Goal: Information Seeking & Learning: Learn about a topic

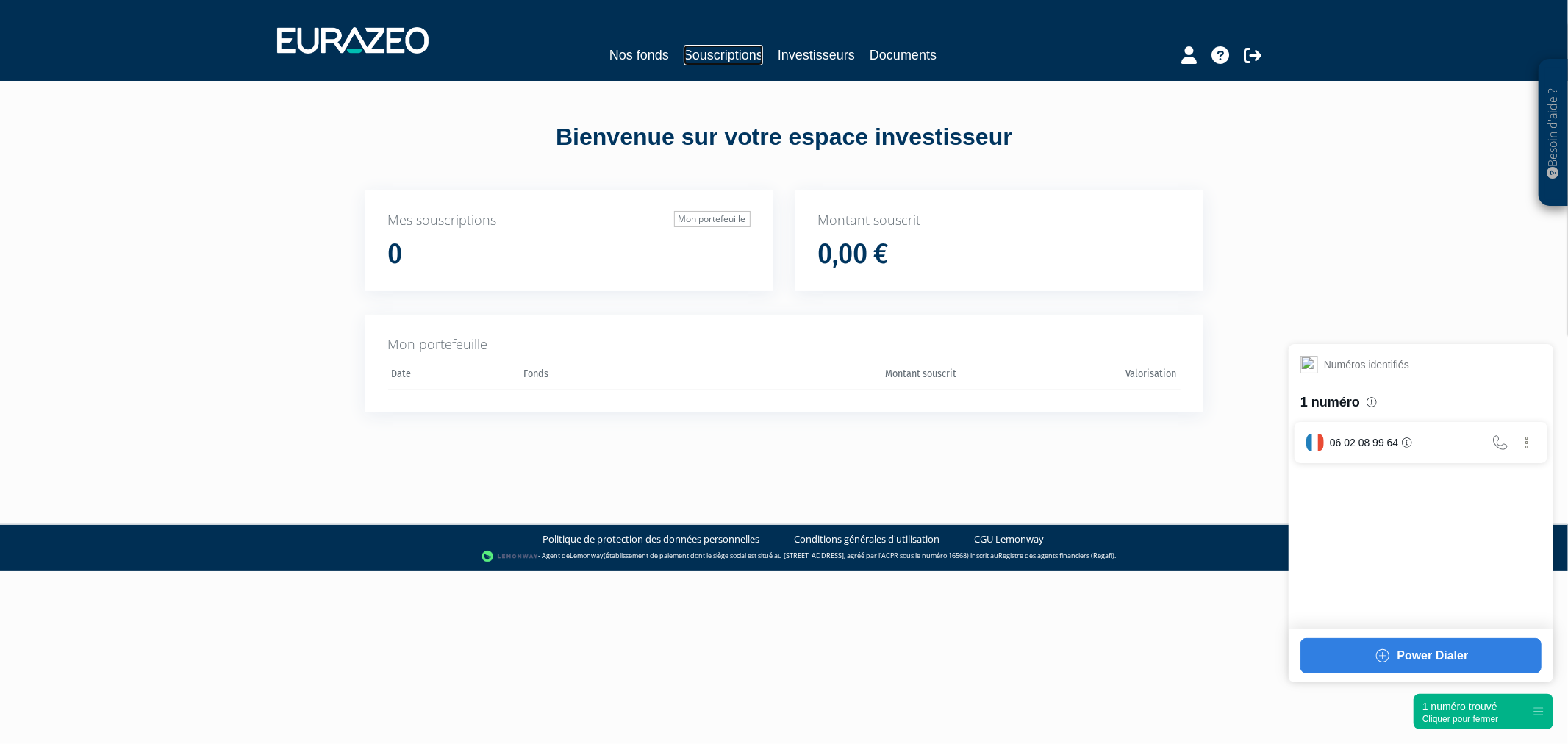
click at [718, 55] on link "Souscriptions" at bounding box center [724, 55] width 80 height 20
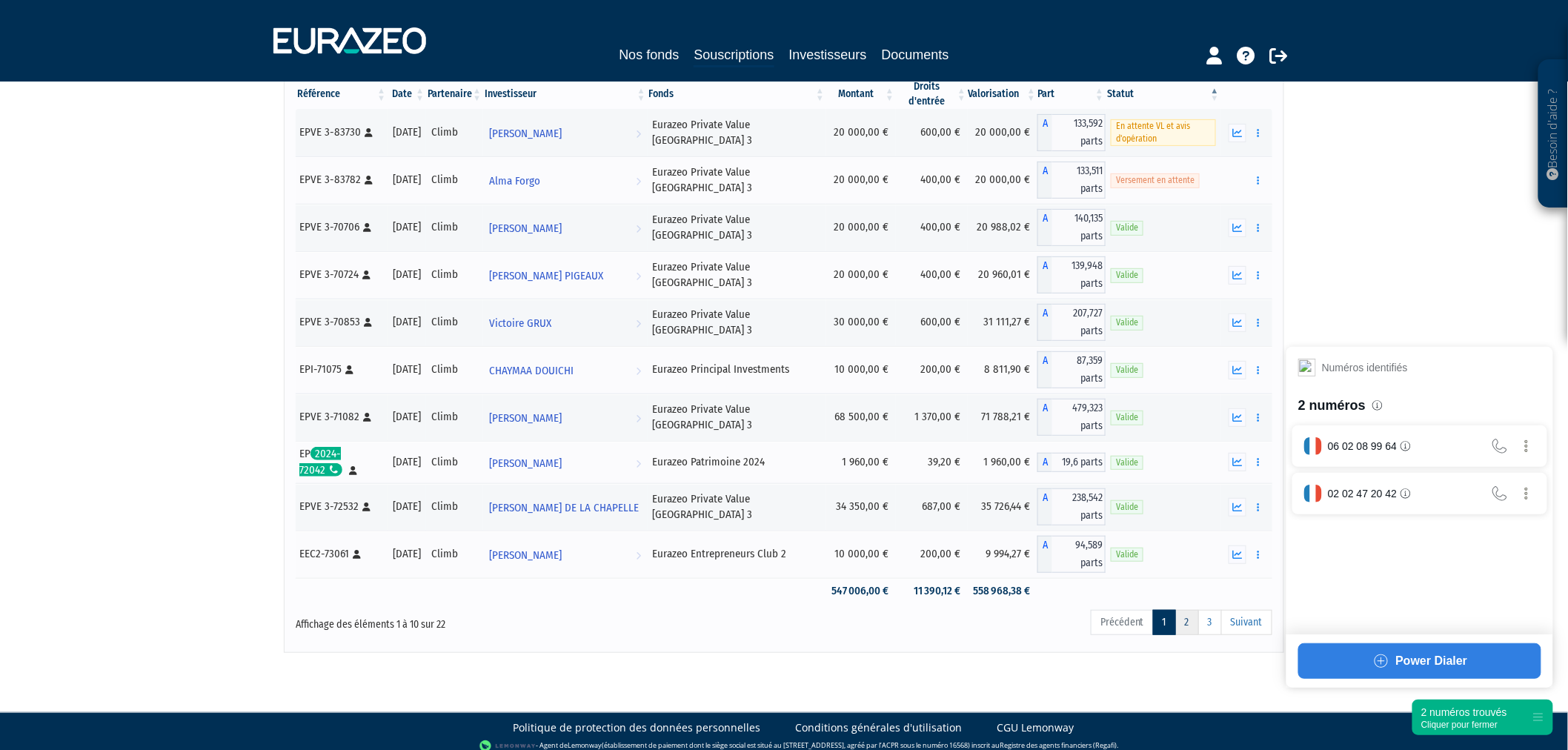
scroll to position [166, 0]
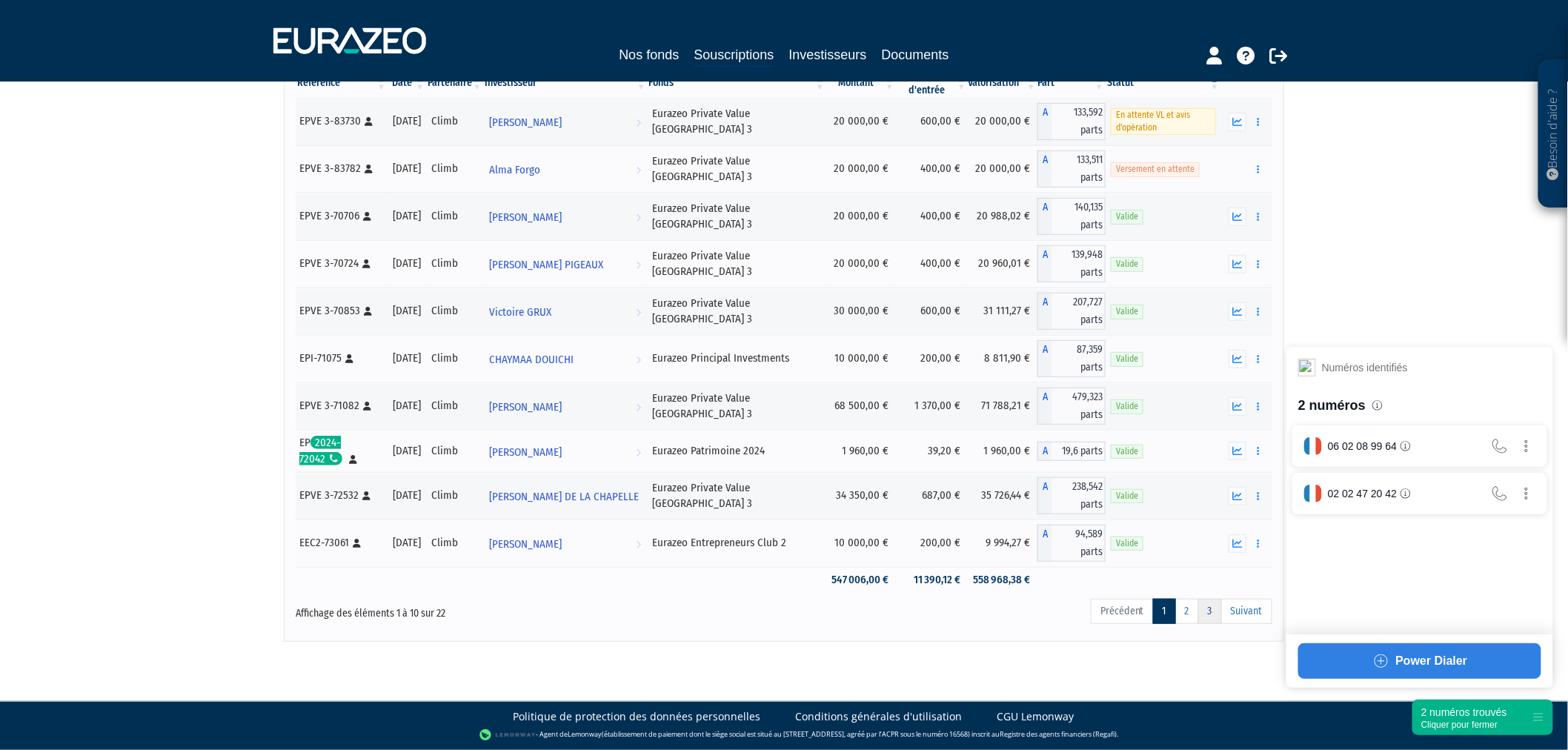
click at [1206, 616] on link "3" at bounding box center [1210, 612] width 24 height 25
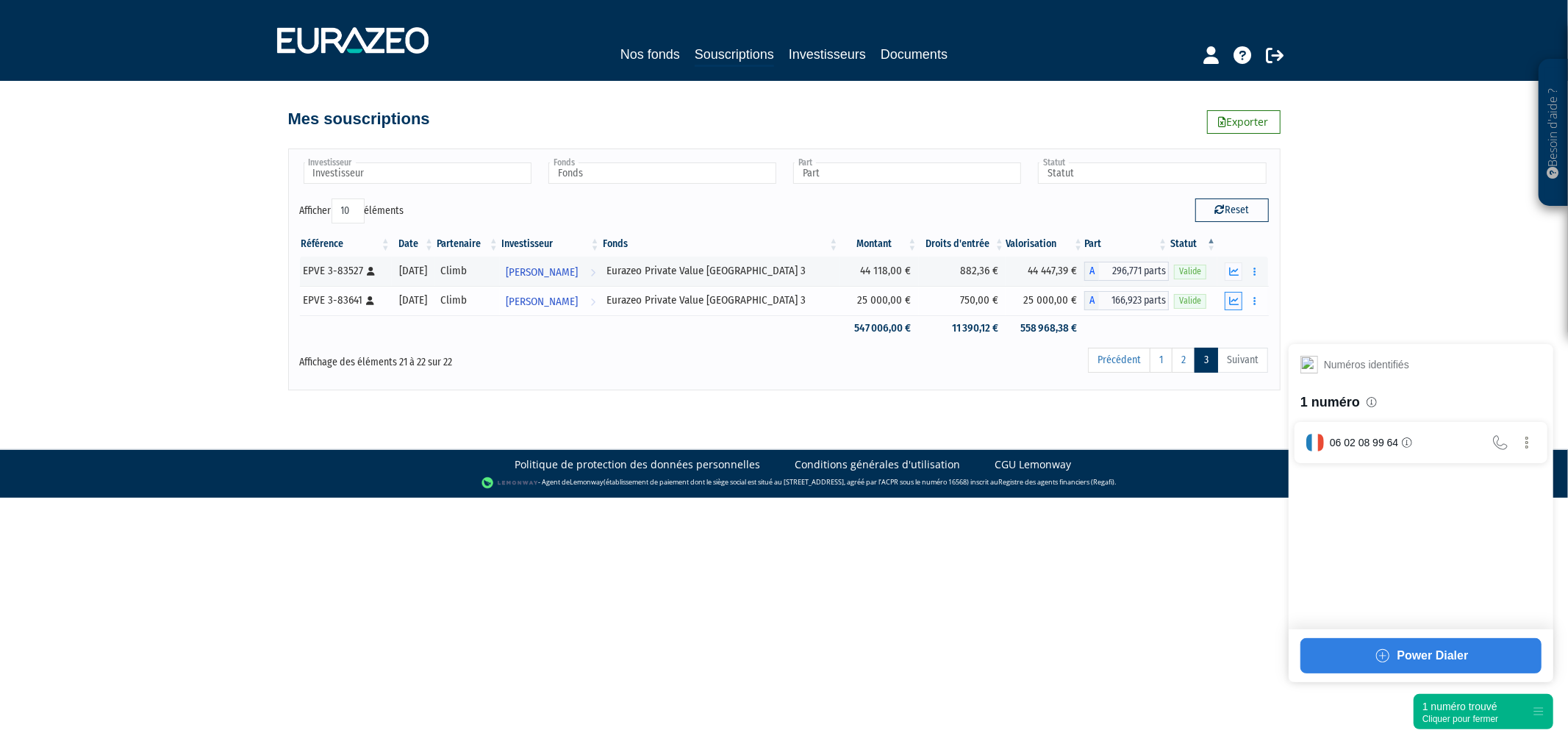
click at [1231, 304] on icon "button" at bounding box center [1234, 300] width 10 height 10
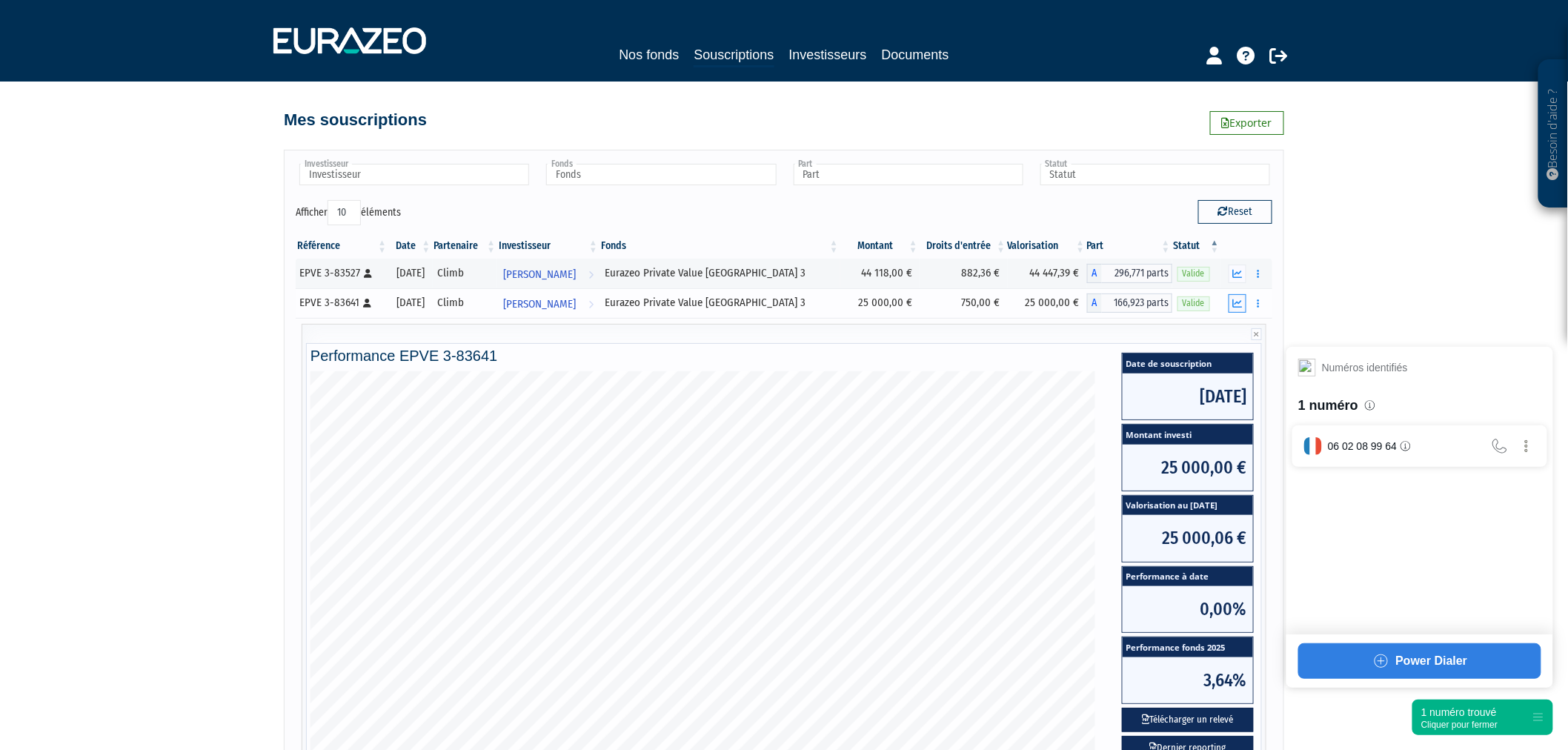
click at [1238, 306] on icon "button" at bounding box center [1238, 303] width 10 height 10
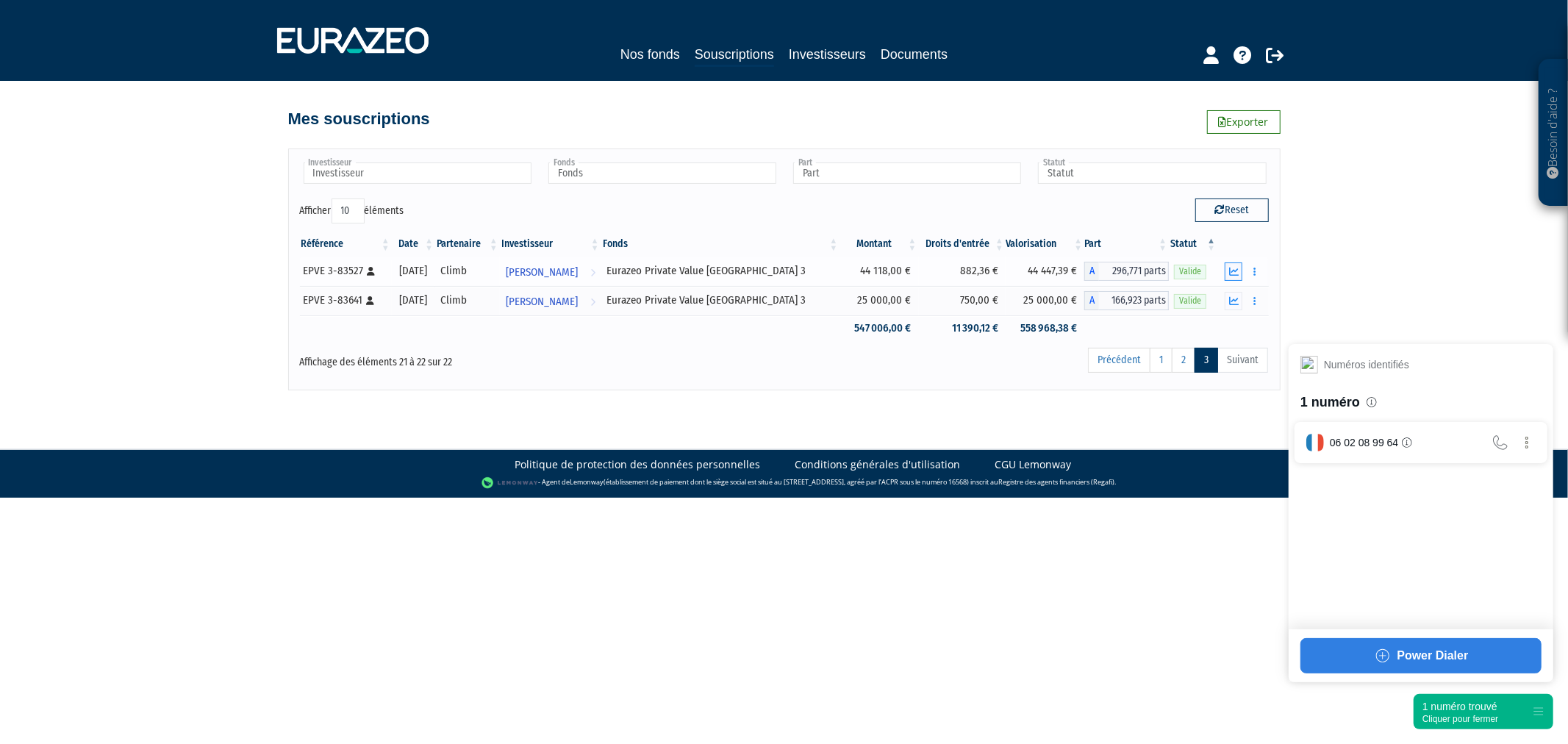
click at [1234, 273] on icon "button" at bounding box center [1234, 271] width 10 height 10
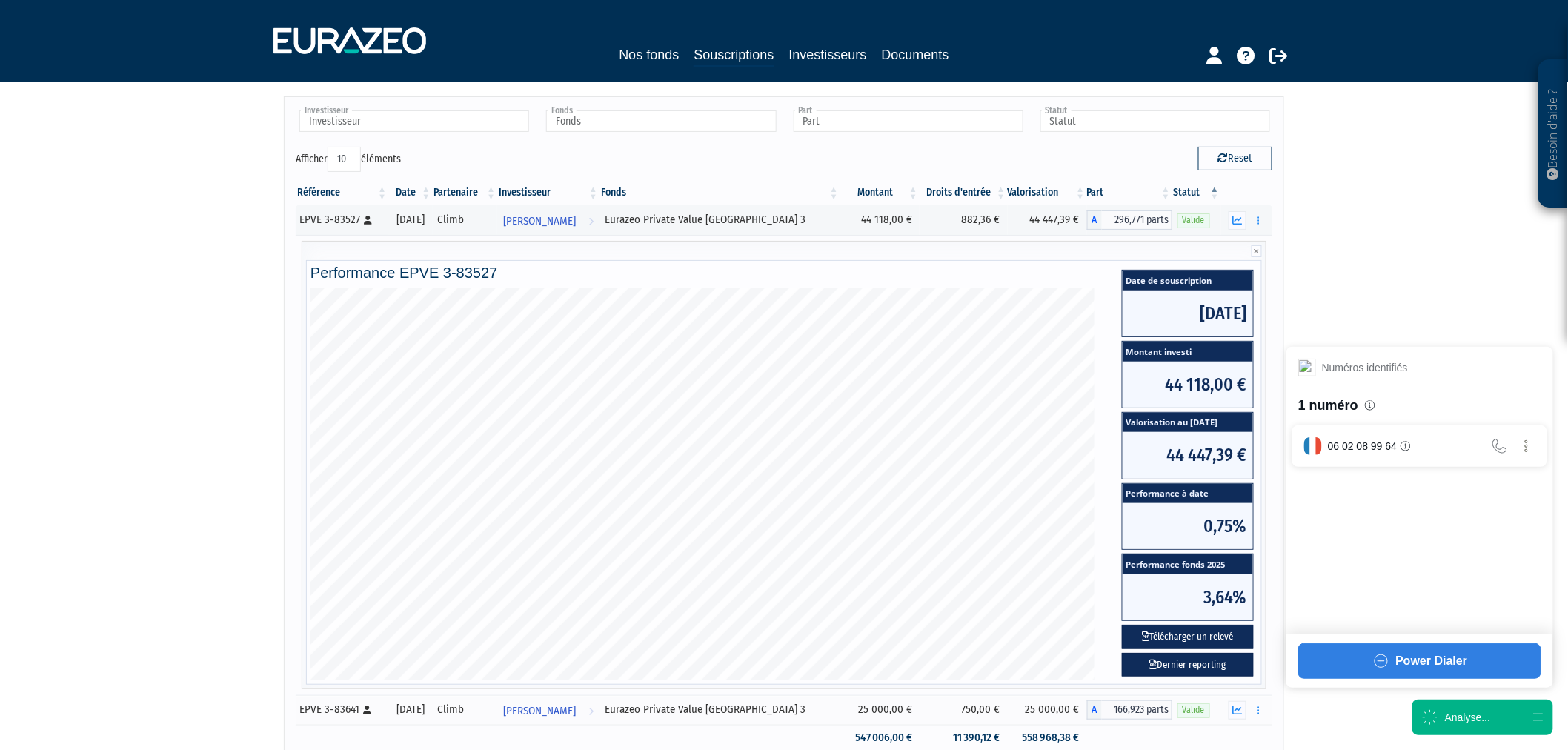
scroll to position [82, 0]
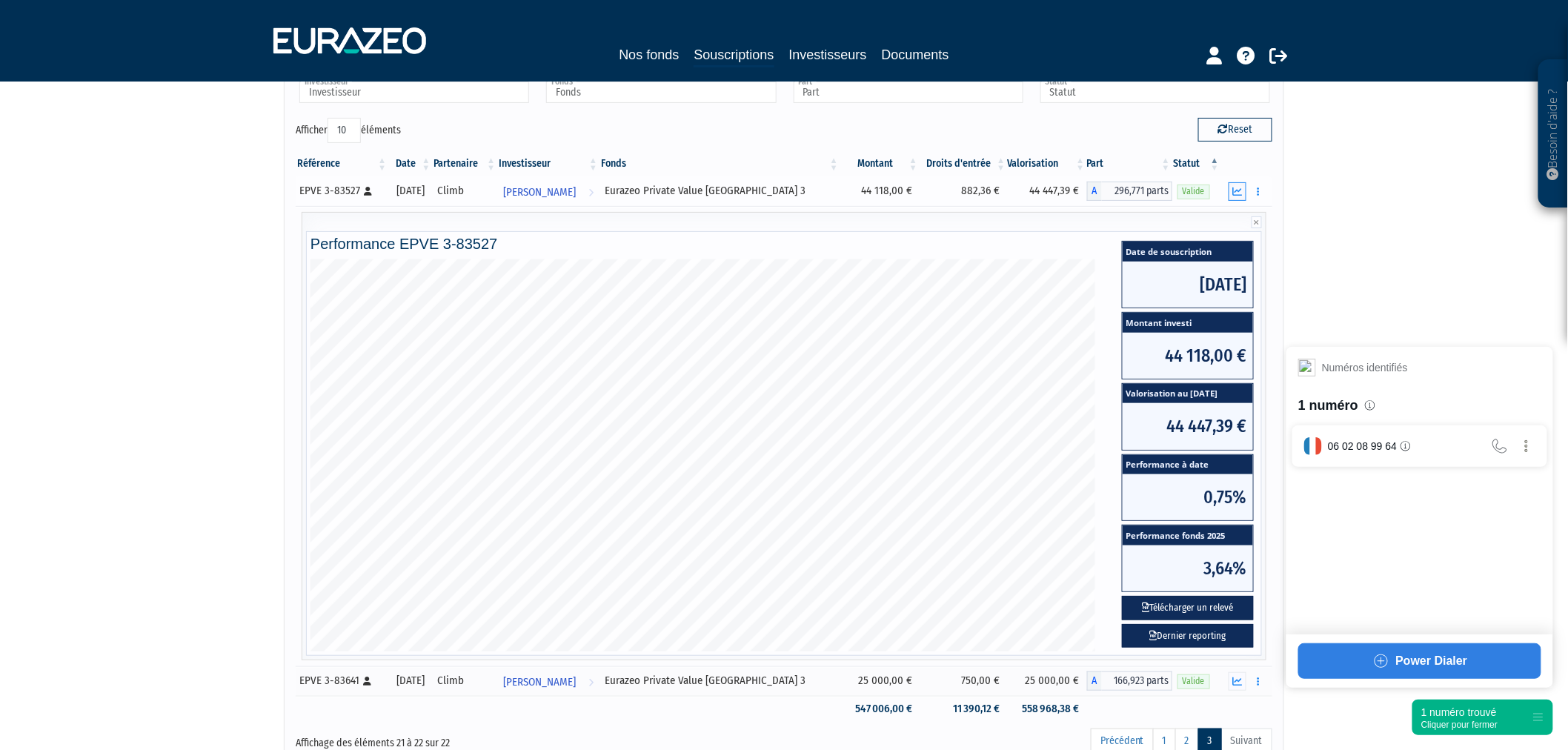
click at [1241, 189] on icon "button" at bounding box center [1238, 191] width 10 height 10
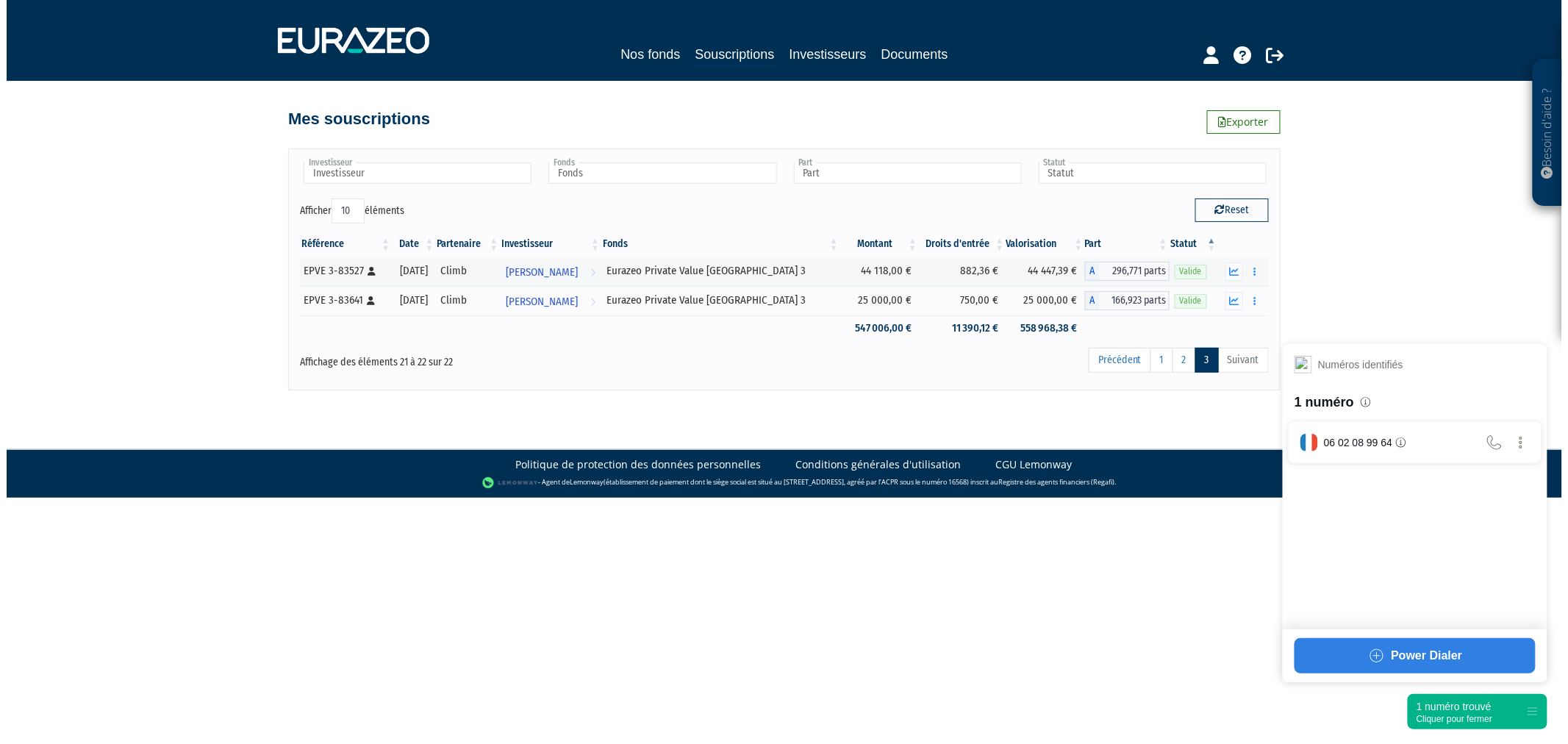
scroll to position [0, 0]
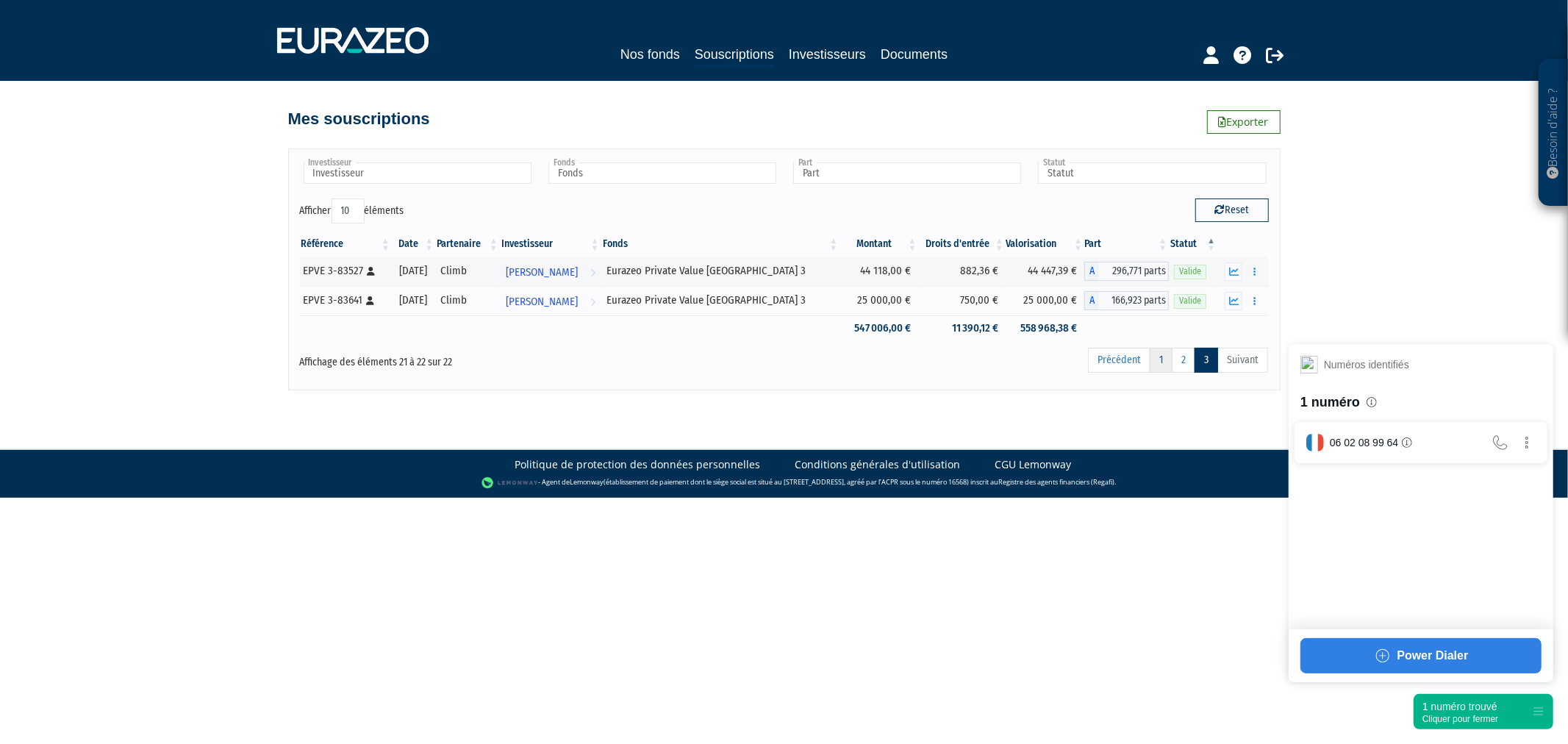
click at [1165, 365] on link "1" at bounding box center [1161, 360] width 23 height 25
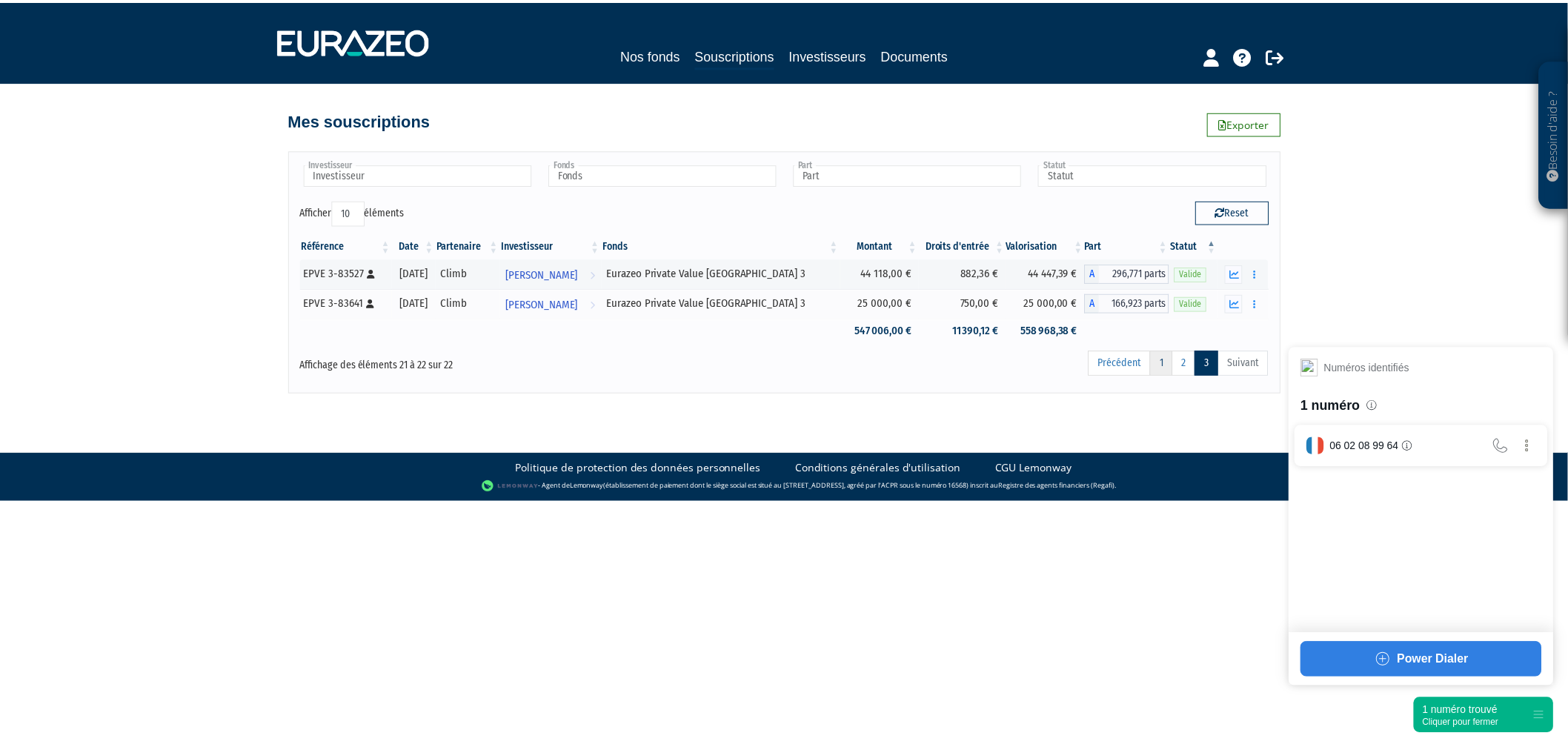
scroll to position [8, 0]
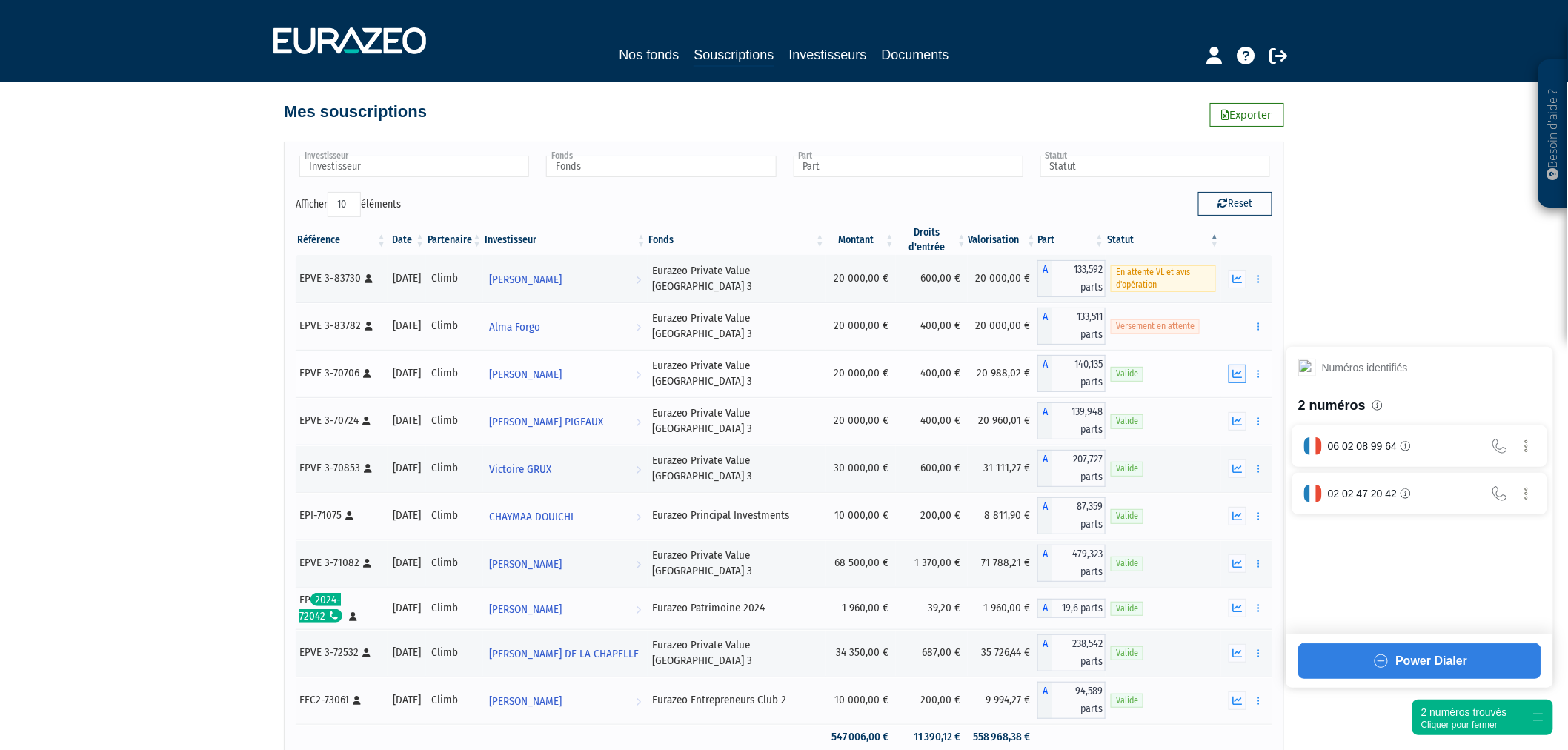
click at [1230, 369] on button "button" at bounding box center [1238, 373] width 18 height 19
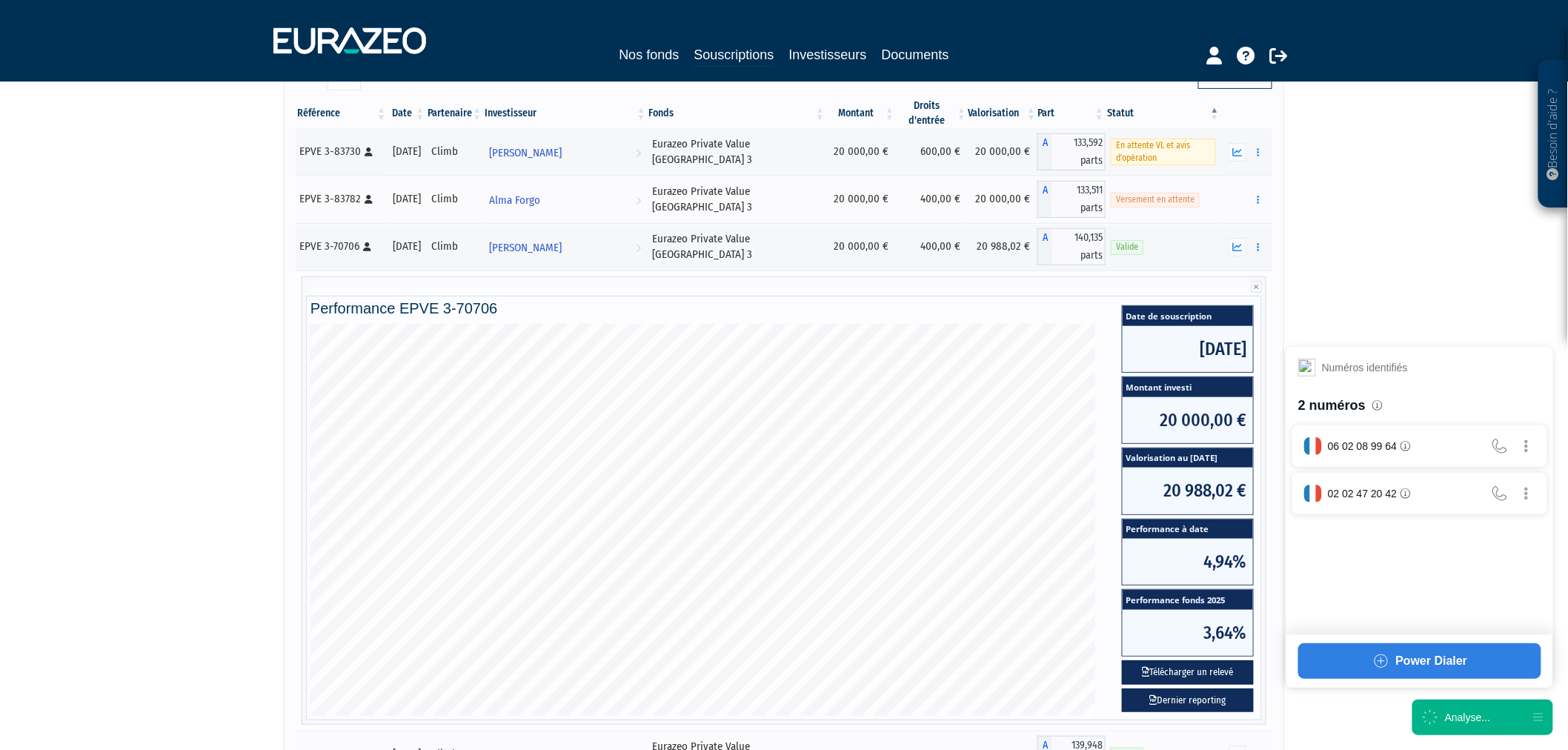
scroll to position [172, 0]
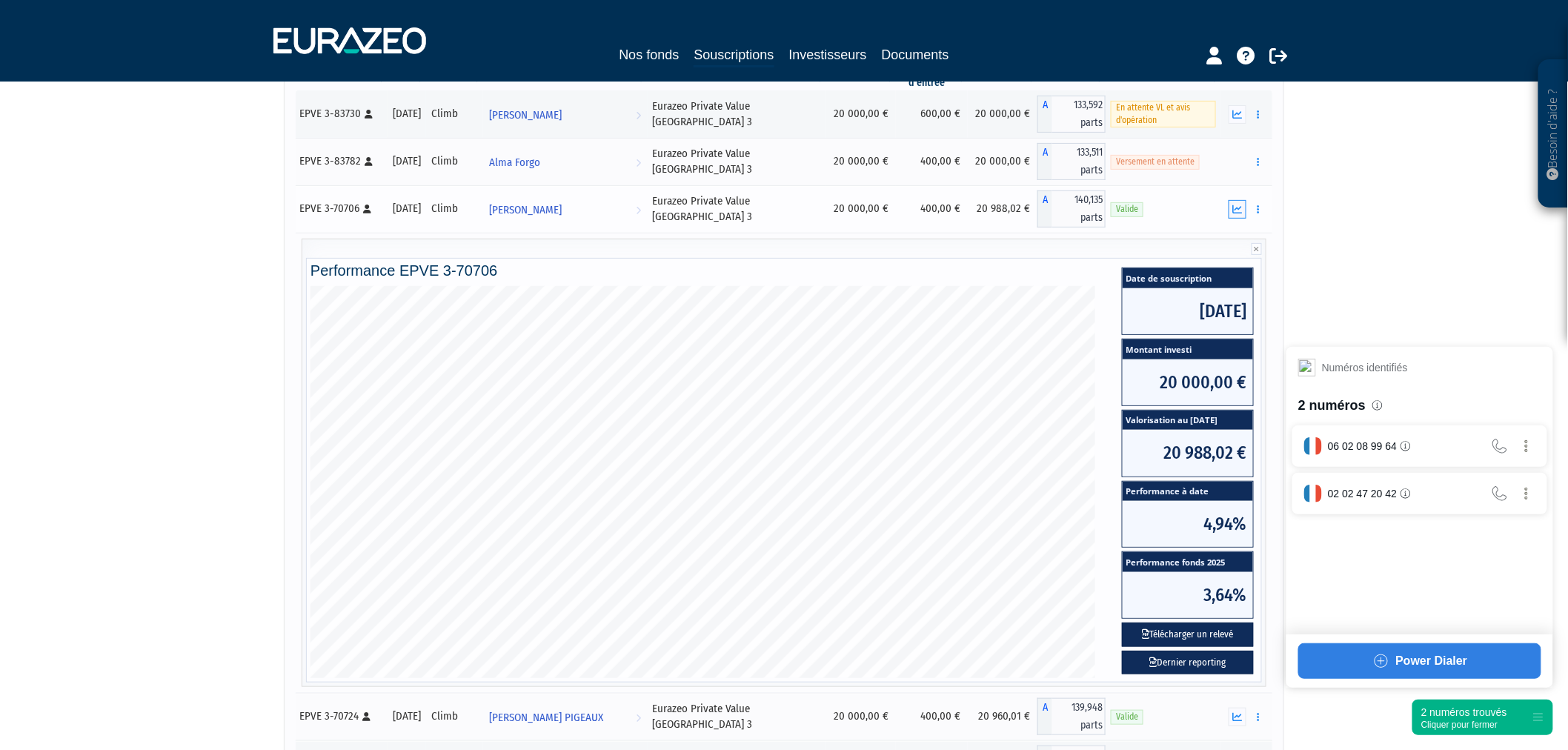
click at [1230, 210] on button "button" at bounding box center [1238, 209] width 18 height 19
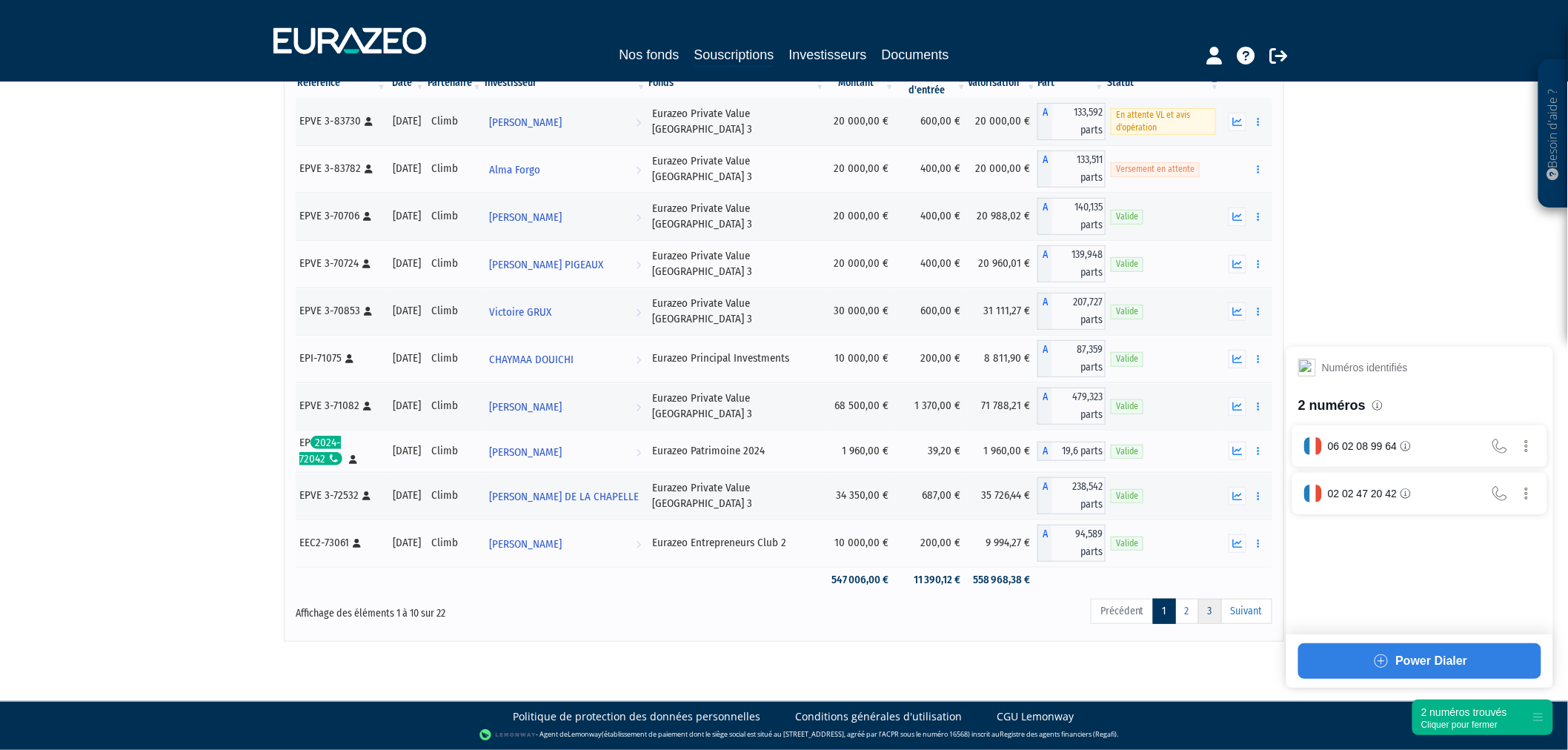
click at [1203, 605] on link "3" at bounding box center [1210, 612] width 24 height 25
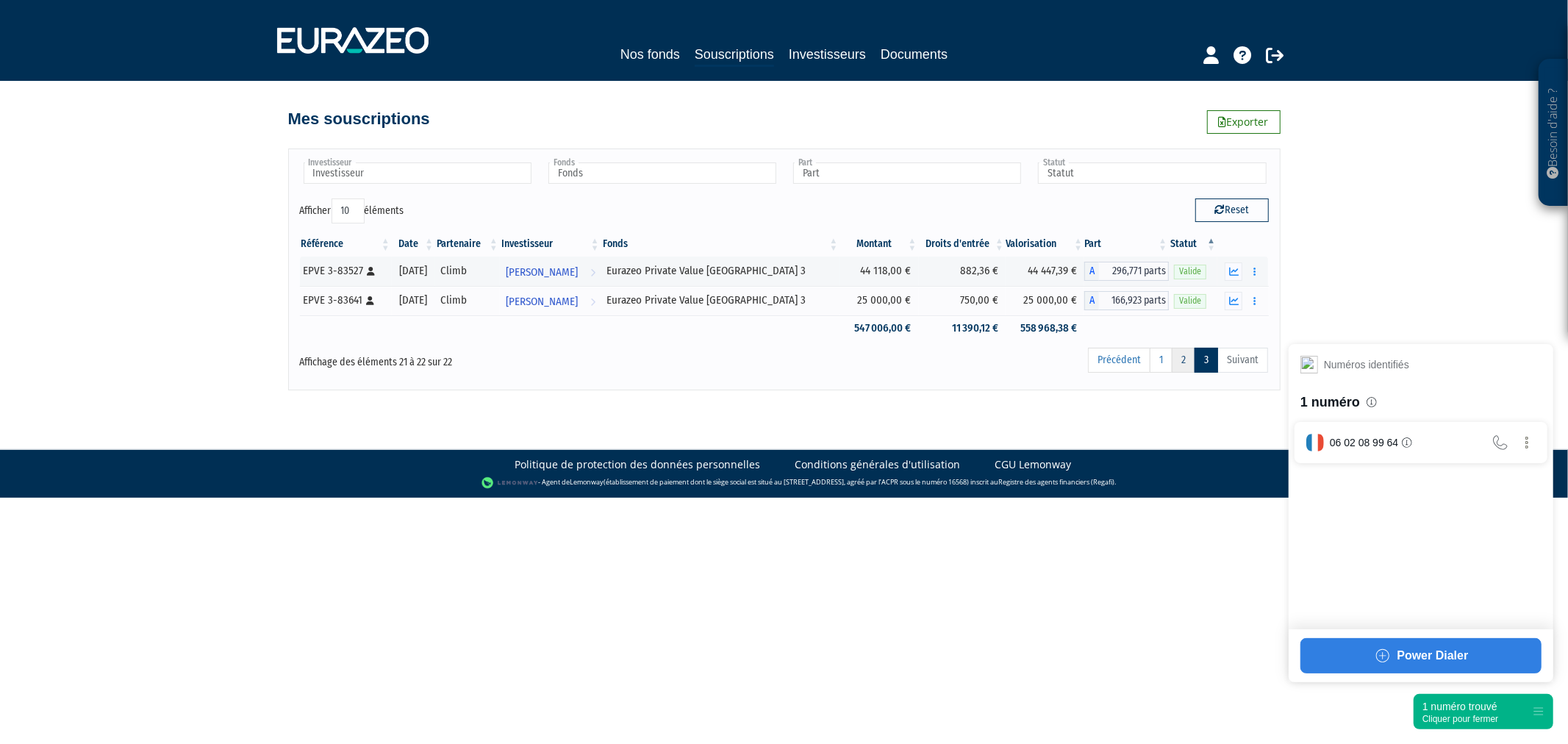
click at [1179, 365] on link "2" at bounding box center [1184, 360] width 24 height 25
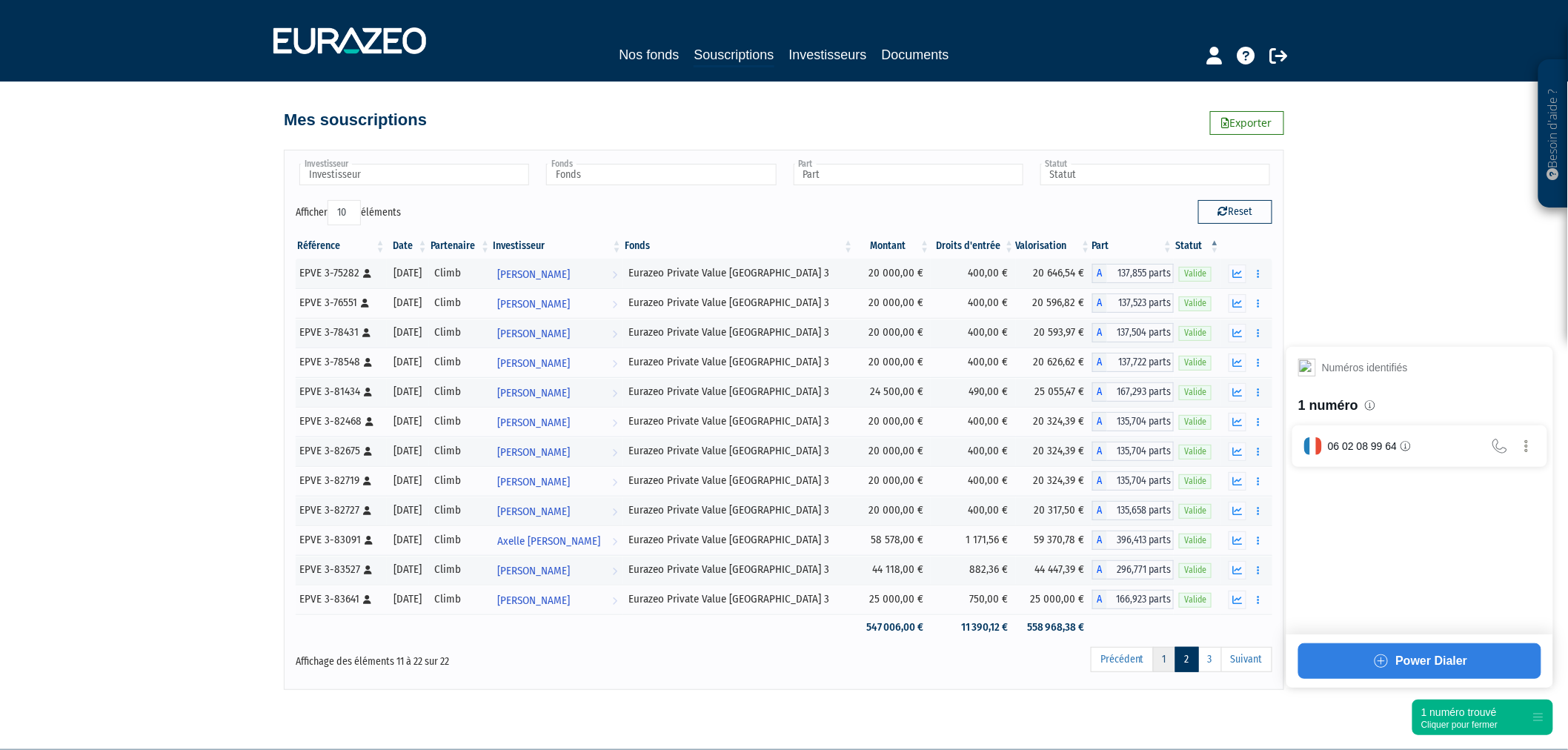
click at [1160, 657] on link "1" at bounding box center [1164, 660] width 23 height 25
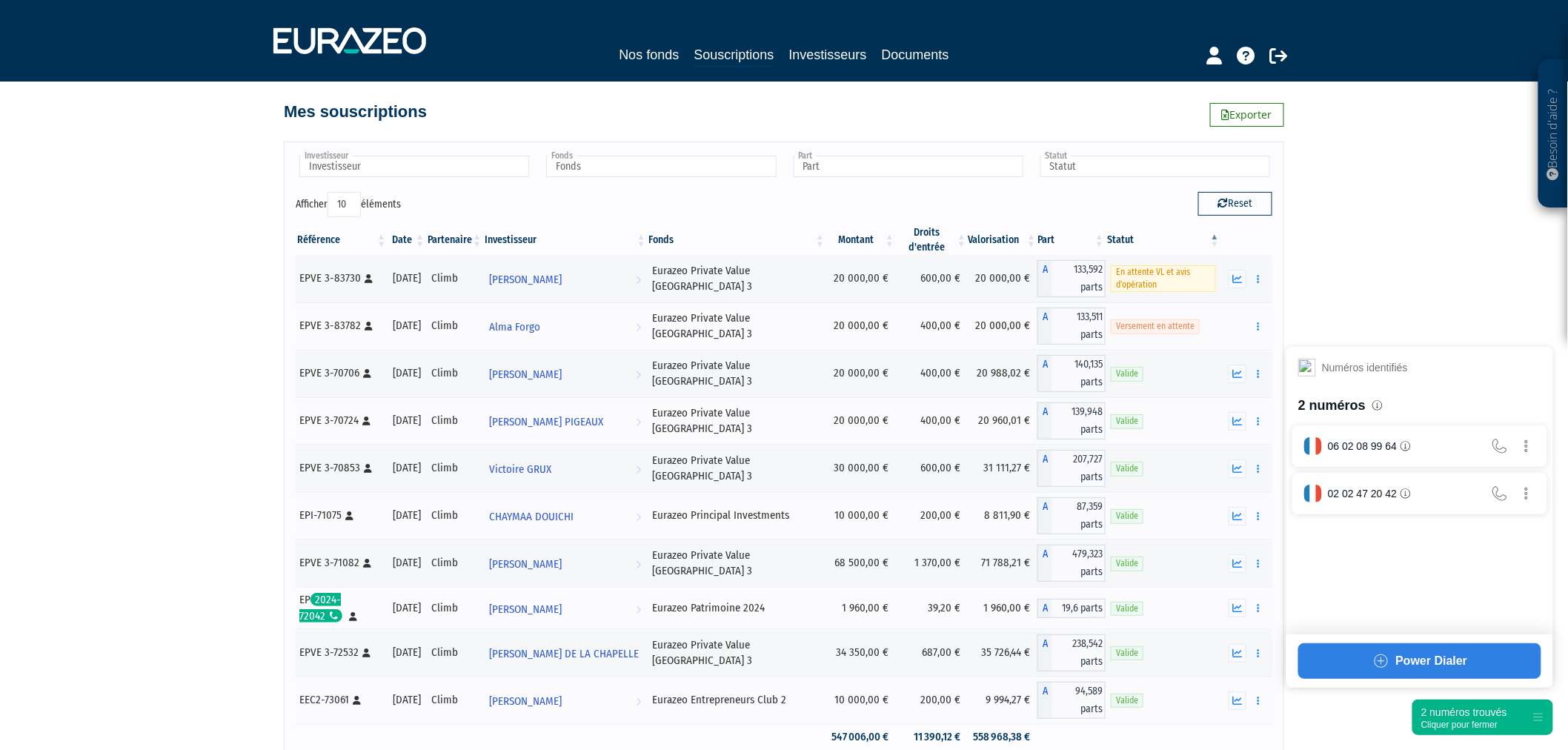
click at [1453, 709] on div "2 numéros trouvés" at bounding box center [1464, 712] width 86 height 15
